Goal: Task Accomplishment & Management: Manage account settings

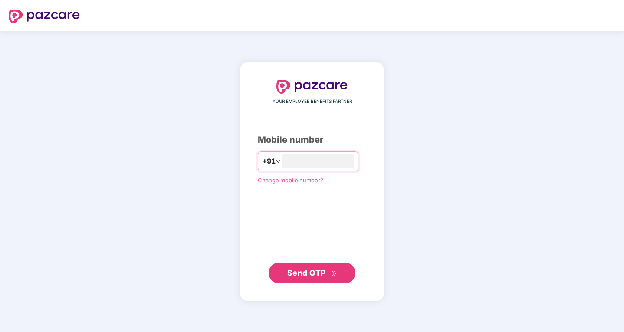
type input "**********"
click at [310, 274] on span "Send OTP" at bounding box center [306, 272] width 39 height 9
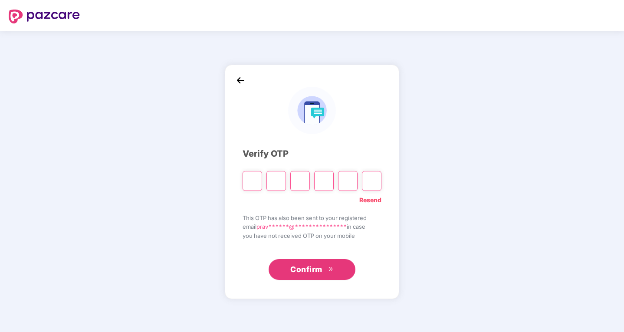
type input "*"
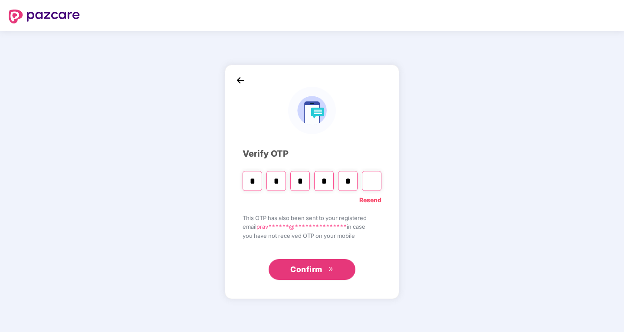
type input "*"
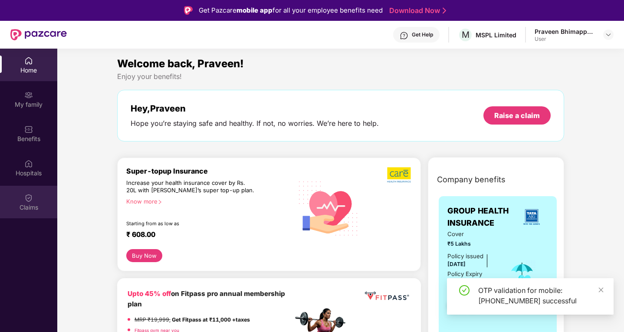
click at [32, 199] on img at bounding box center [28, 197] width 9 height 9
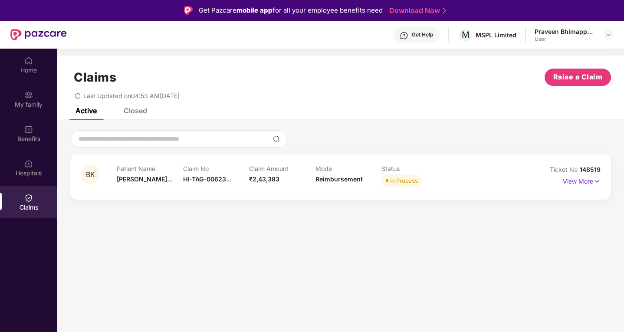
click at [403, 250] on section "Claims Raise a Claim Last Updated on 04:53 AM[DATE] Active Closed BK Patient Na…" at bounding box center [340, 215] width 566 height 332
click at [596, 181] on img at bounding box center [596, 182] width 7 height 10
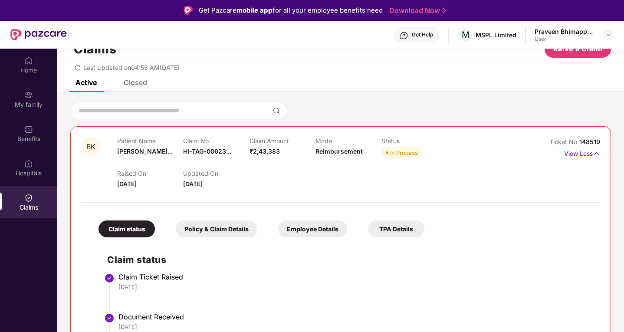
scroll to position [43, 0]
